Goal: Book appointment/travel/reservation

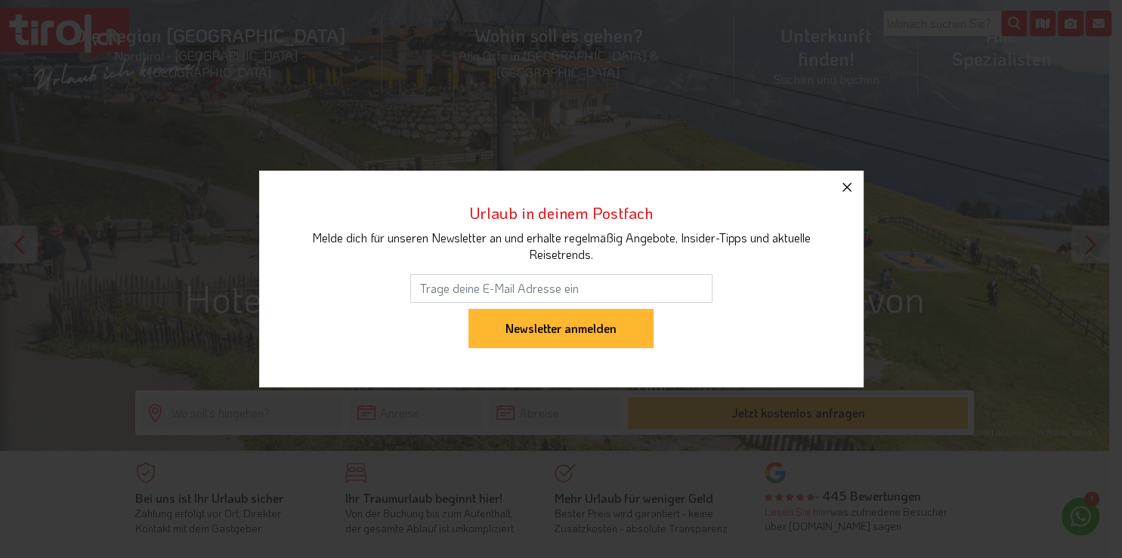
click at [845, 188] on icon "button" at bounding box center [847, 187] width 18 height 18
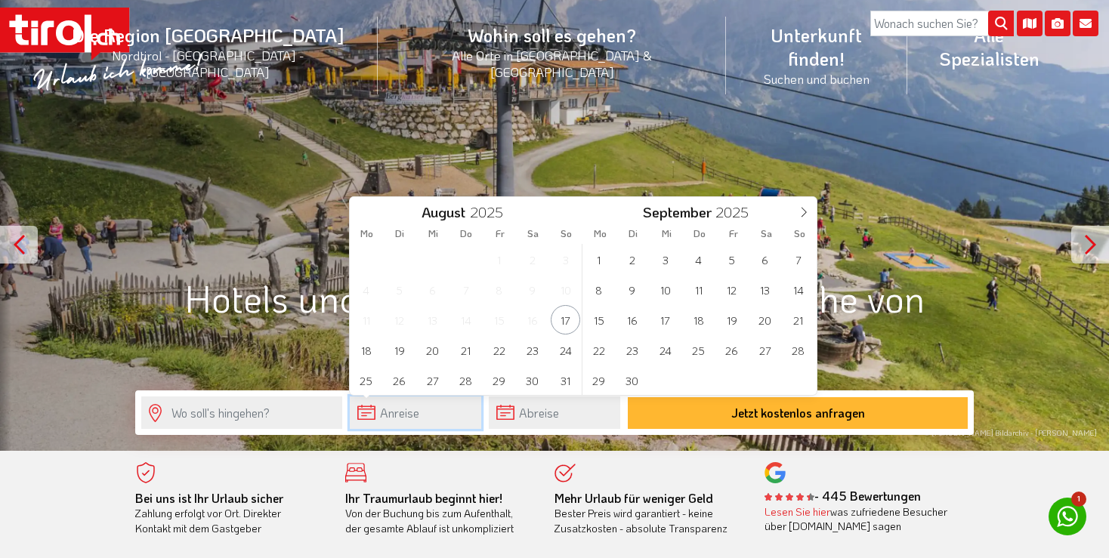
click at [387, 411] on input "text" at bounding box center [415, 413] width 131 height 32
click at [805, 207] on span at bounding box center [804, 210] width 26 height 26
click at [805, 208] on icon at bounding box center [803, 212] width 11 height 11
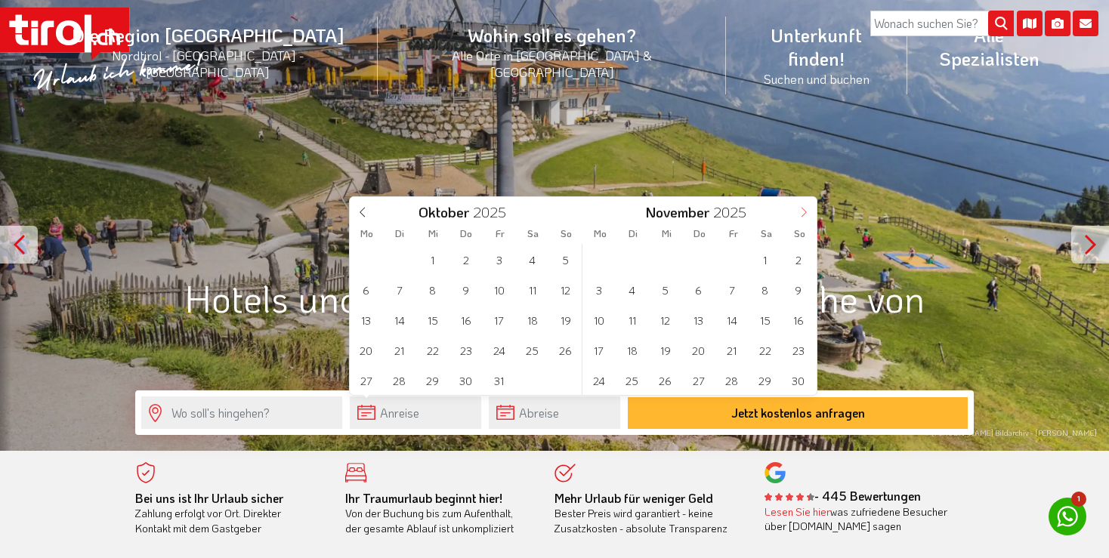
type input "2026"
click at [805, 208] on icon at bounding box center [803, 212] width 11 height 11
type input "2026"
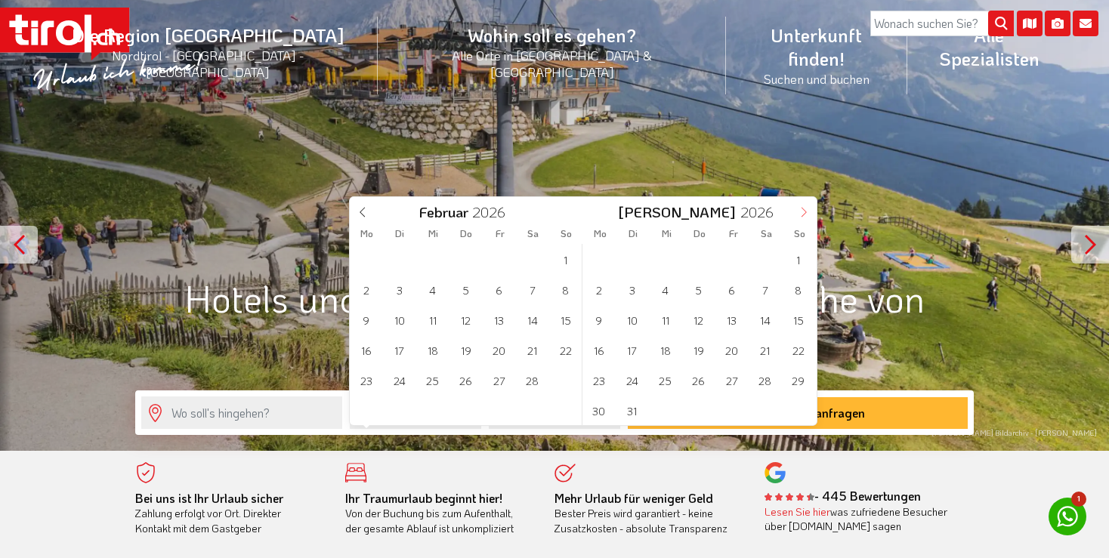
click at [805, 208] on icon at bounding box center [803, 212] width 11 height 11
click at [806, 207] on span at bounding box center [804, 210] width 26 height 26
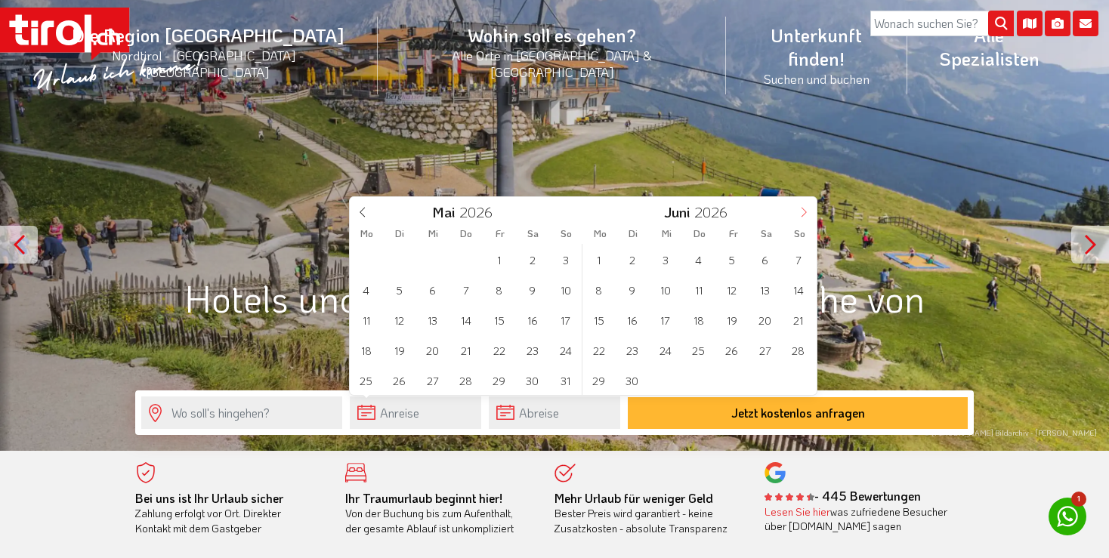
click at [807, 206] on span at bounding box center [804, 210] width 26 height 26
click at [491, 356] on span "26" at bounding box center [498, 349] width 29 height 29
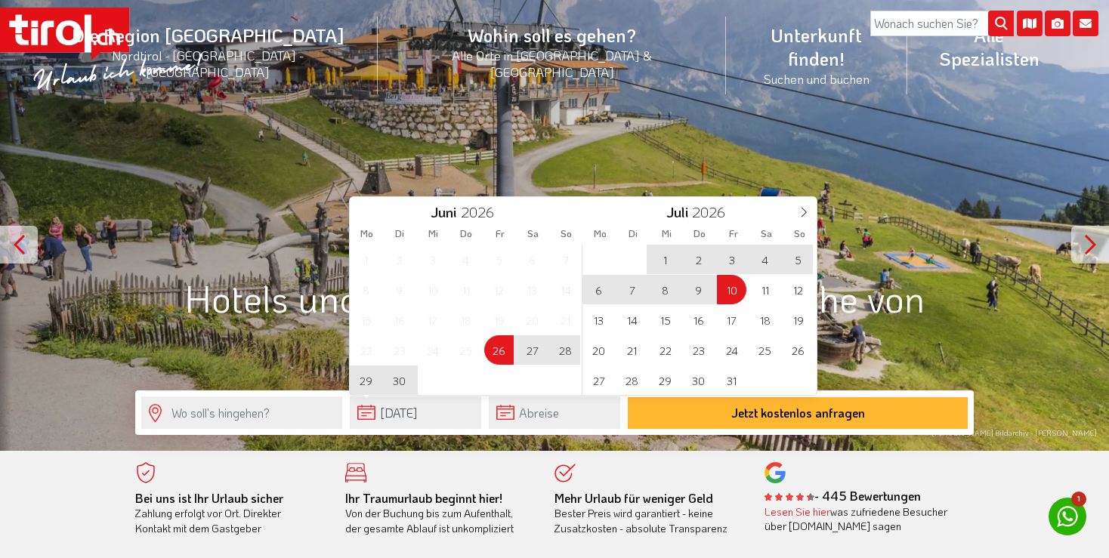
click at [730, 298] on span "10" at bounding box center [731, 289] width 29 height 29
type input "[DATE]"
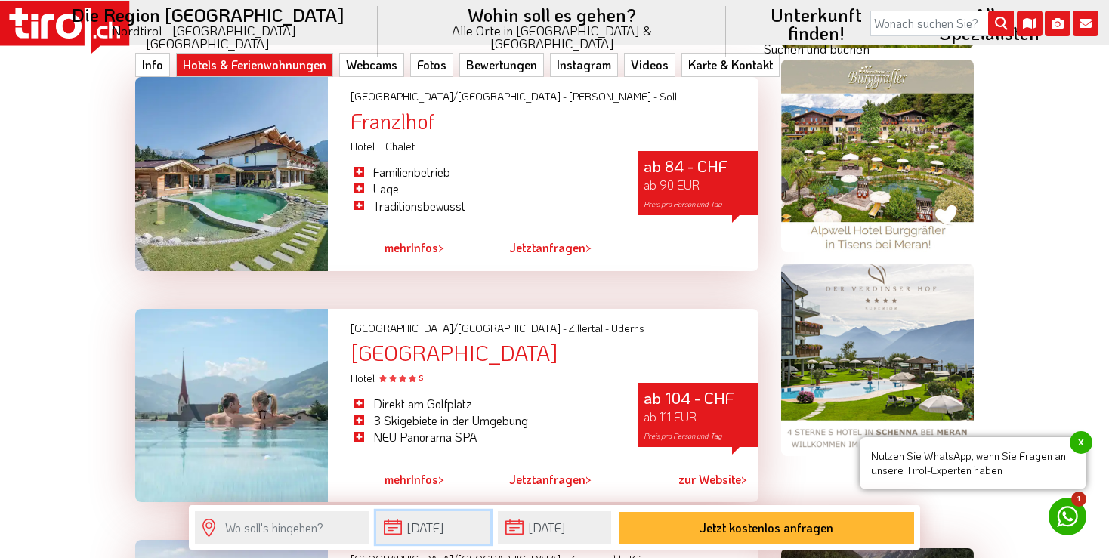
scroll to position [1771, 0]
